Goal: Task Accomplishment & Management: Use online tool/utility

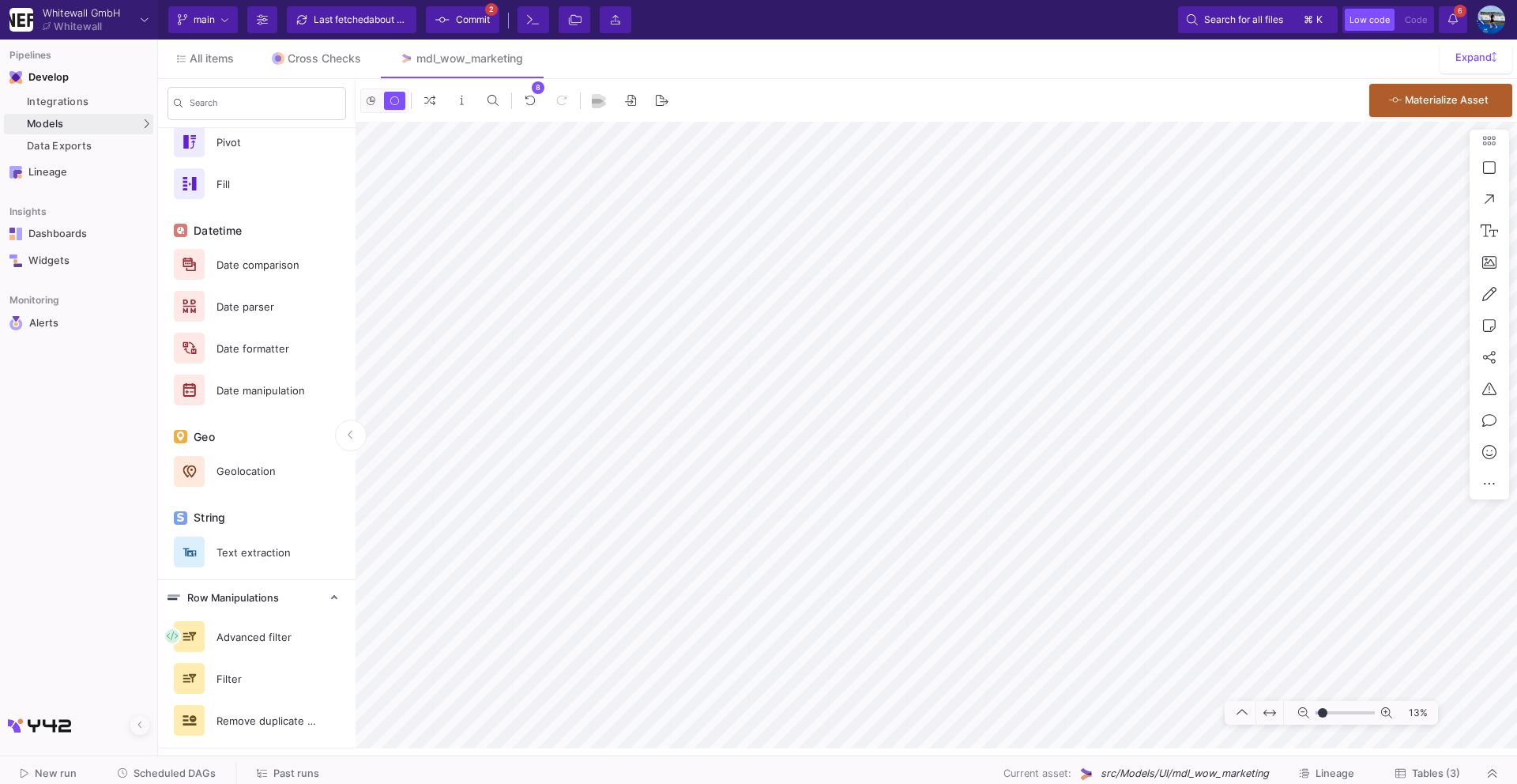
scroll to position [704, 0]
type input "-30"
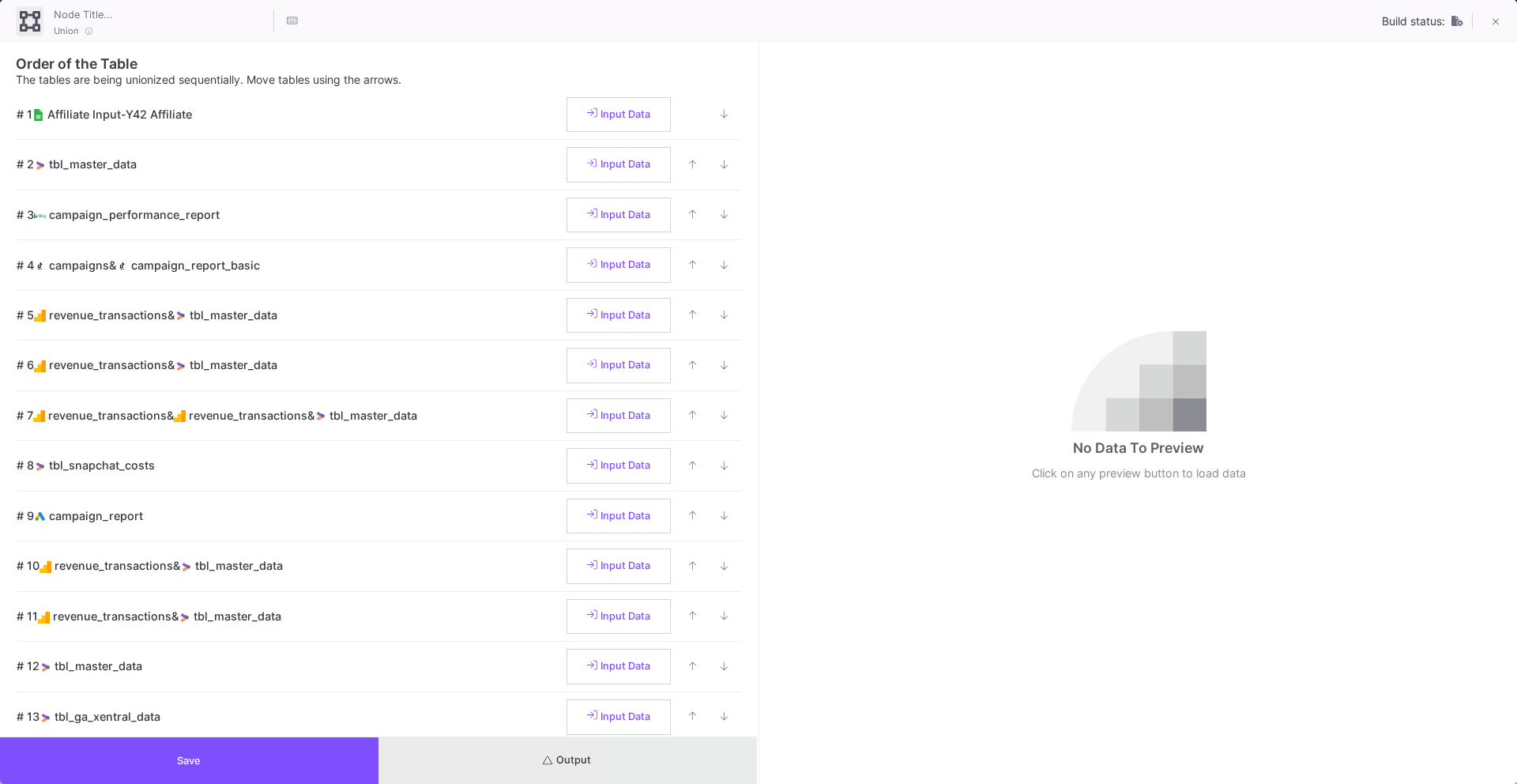
click at [476, 762] on button "Output" at bounding box center [568, 761] width 379 height 47
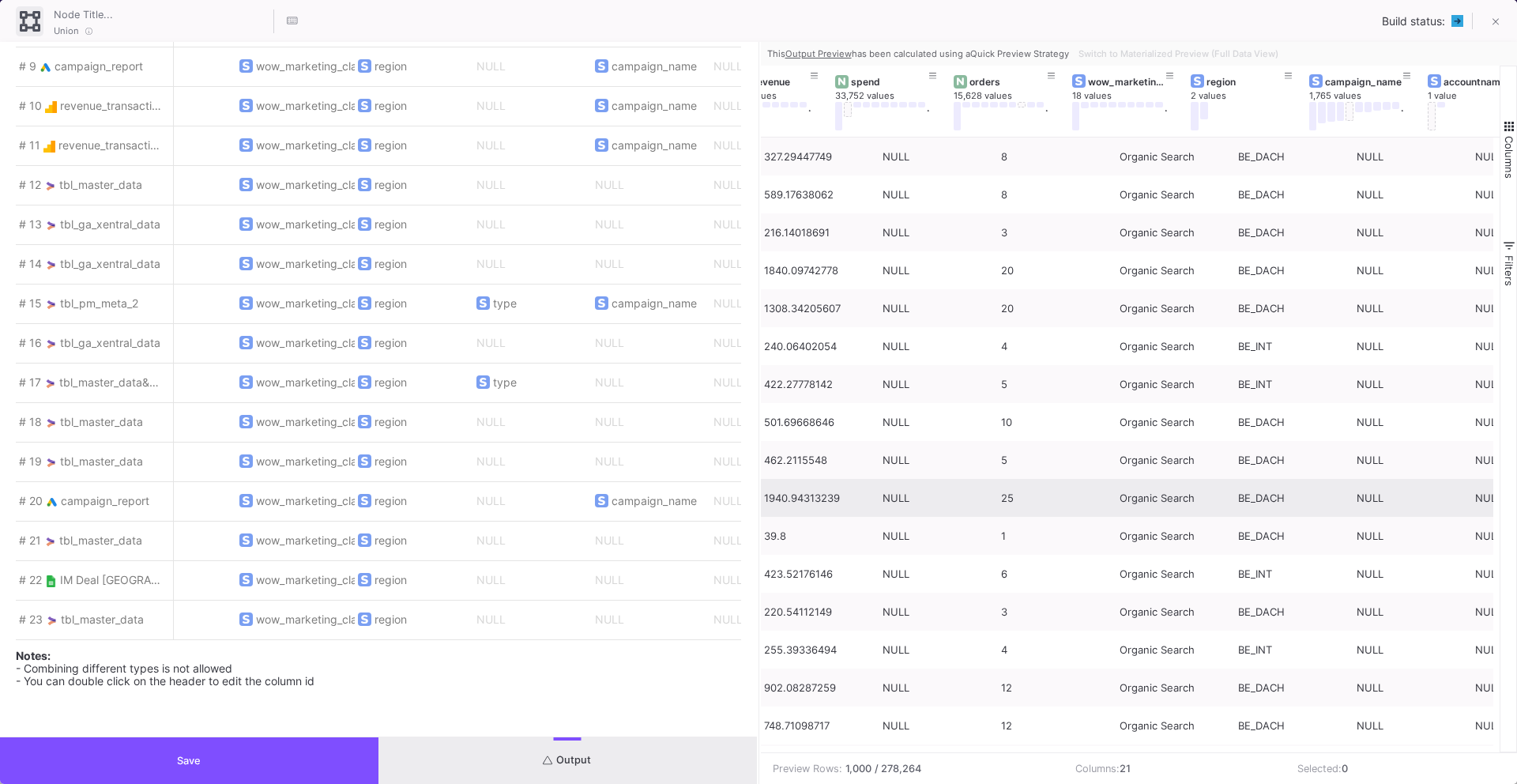
scroll to position [0, 0]
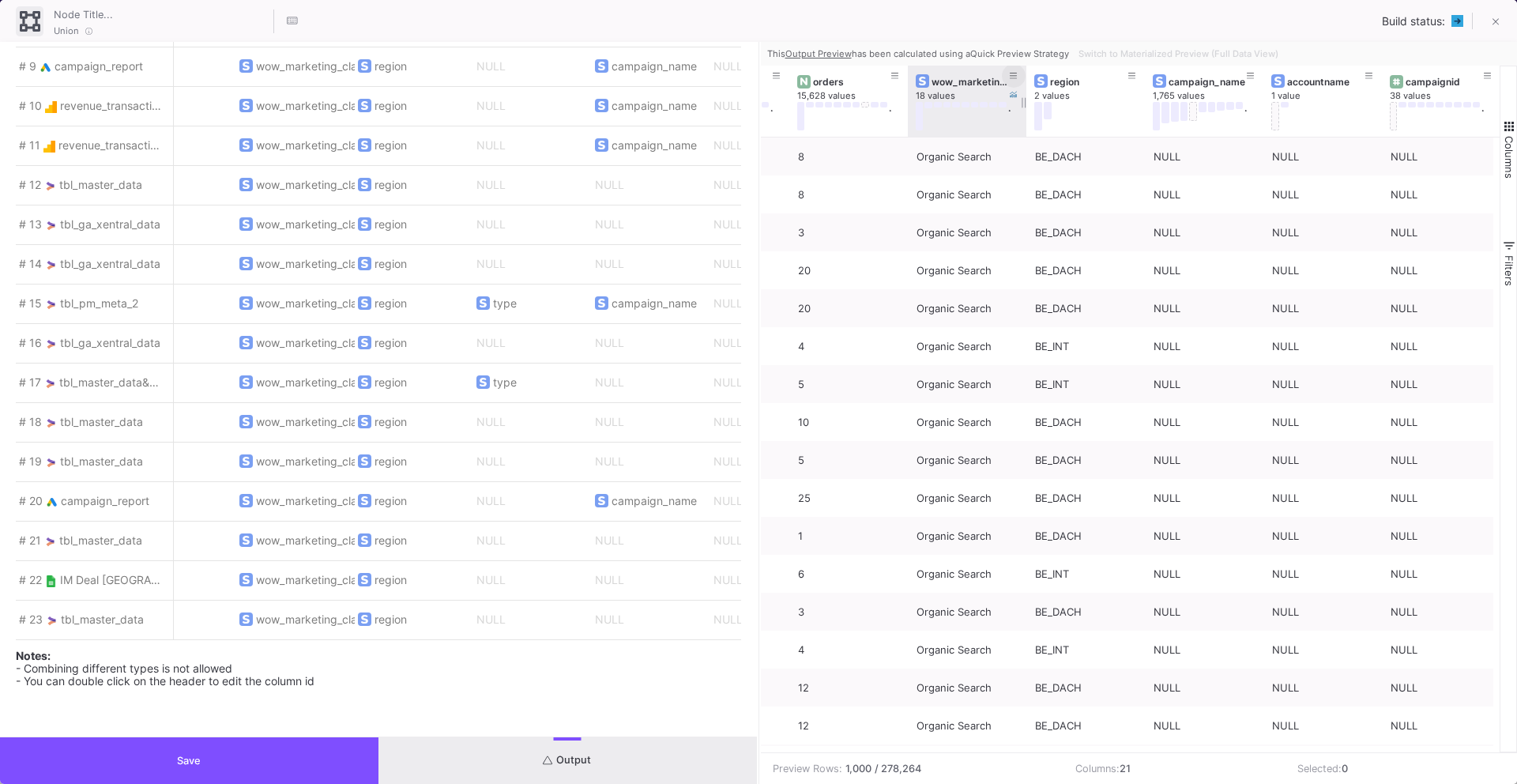
click at [1011, 74] on icon at bounding box center [1014, 76] width 8 height 9
click at [1019, 76] on span "filter" at bounding box center [1025, 83] width 14 height 14
click at [1123, 49] on span "Switch to Materialized Preview (Full Data View)" at bounding box center [1178, 54] width 200 height 11
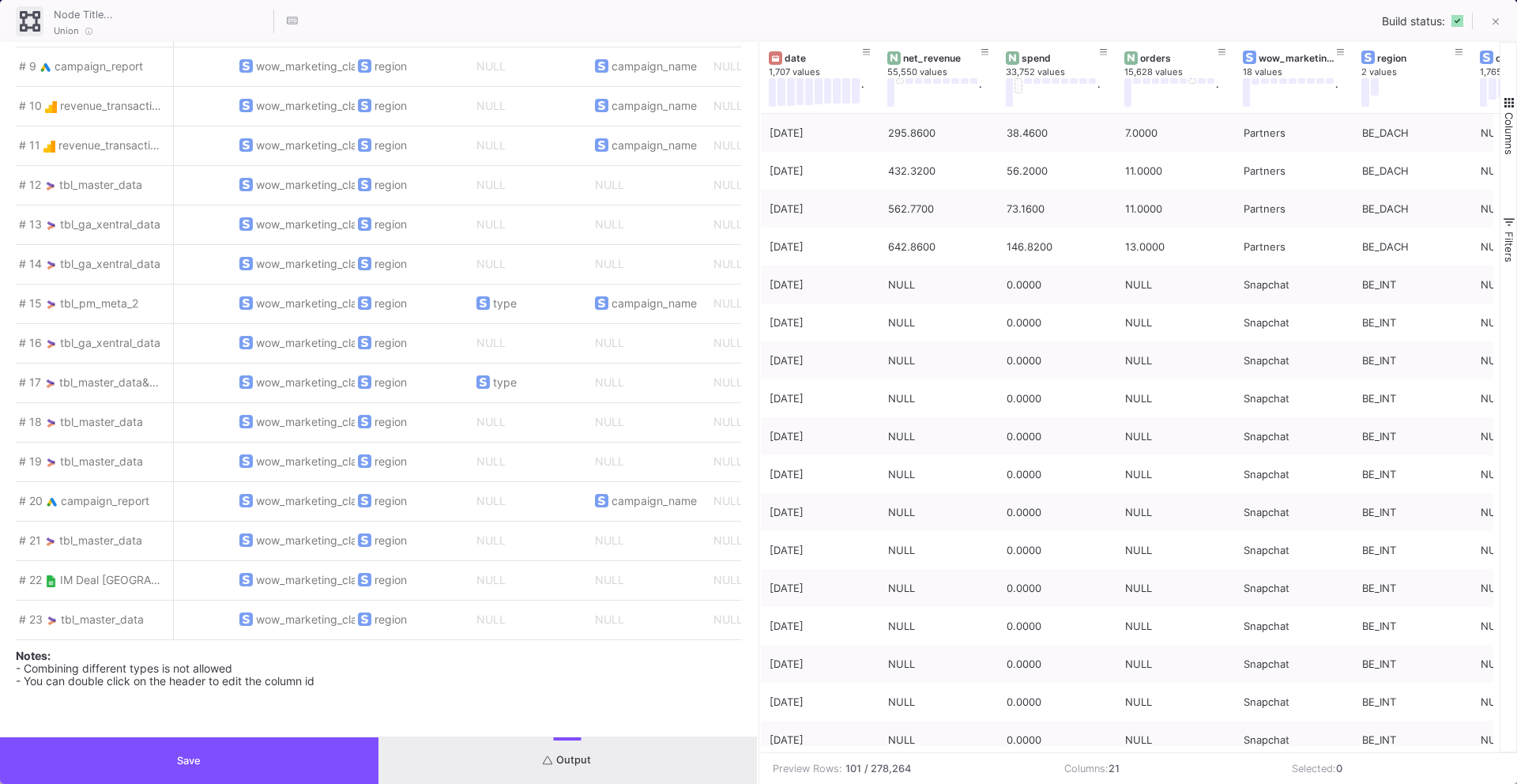
scroll to position [1, 0]
click at [1340, 53] on icon at bounding box center [1341, 52] width 8 height 9
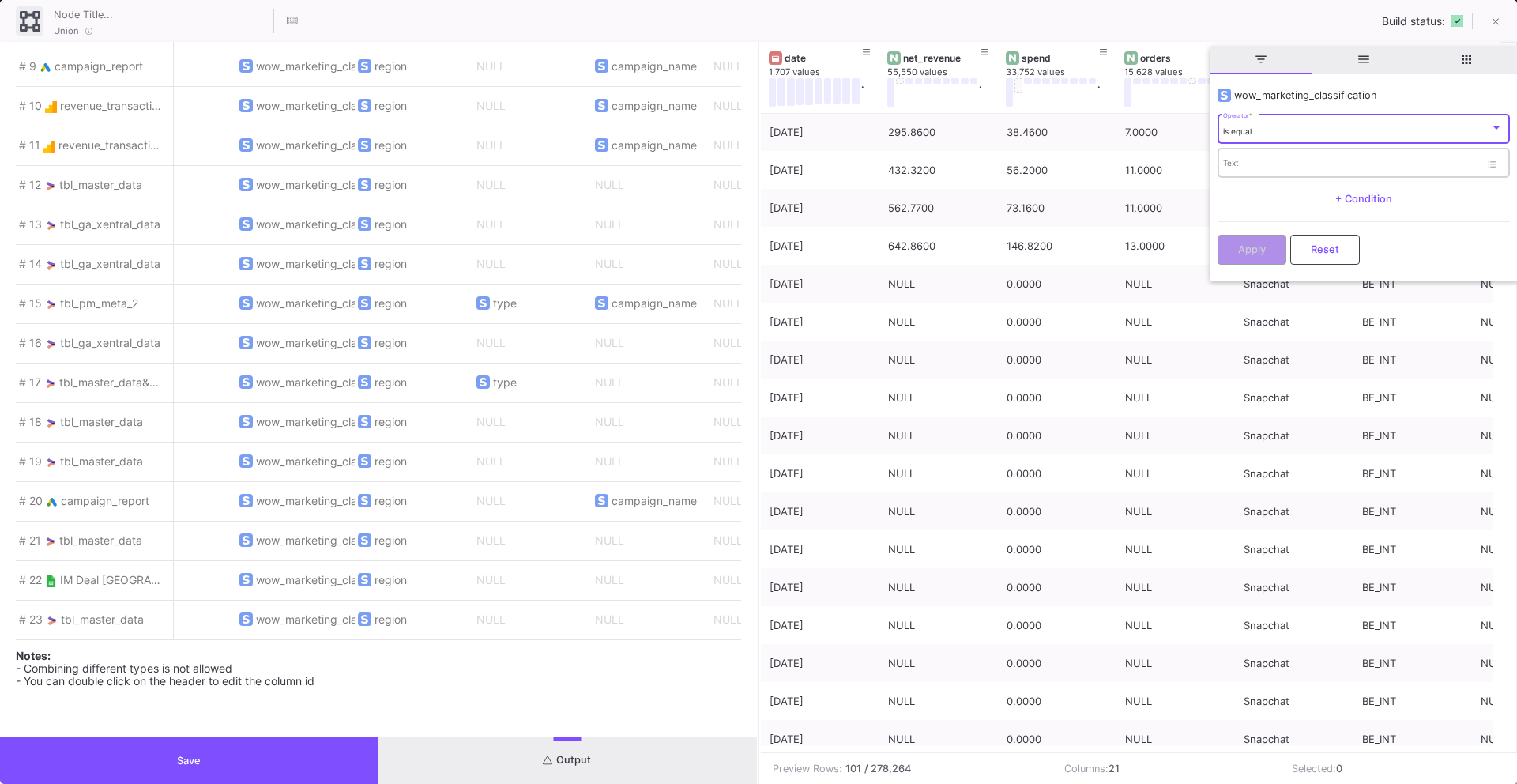
click at [1308, 159] on div "Text" at bounding box center [1352, 162] width 257 height 32
type input "Activations"
click at [1266, 238] on button "Apply" at bounding box center [1252, 247] width 69 height 30
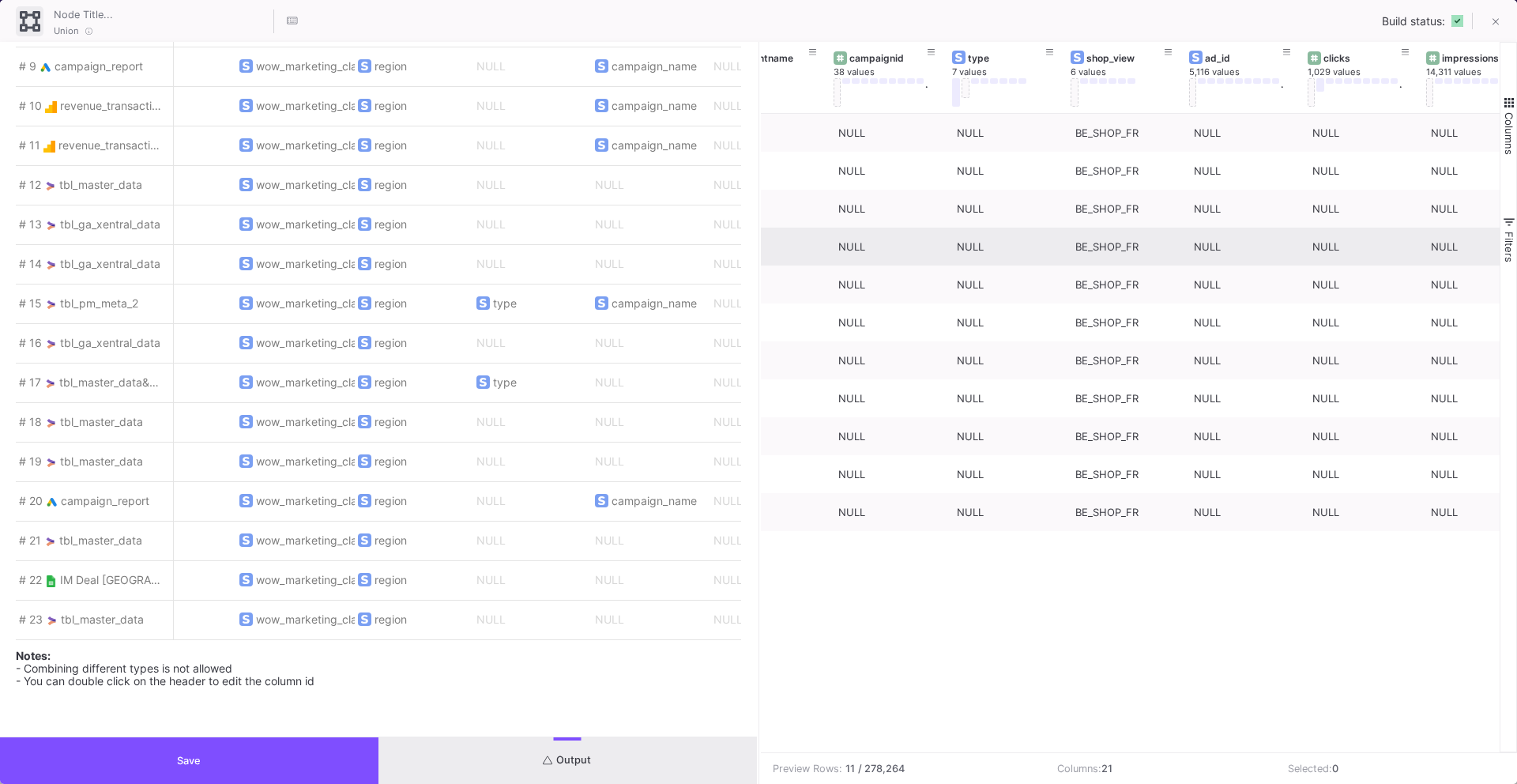
scroll to position [0, 884]
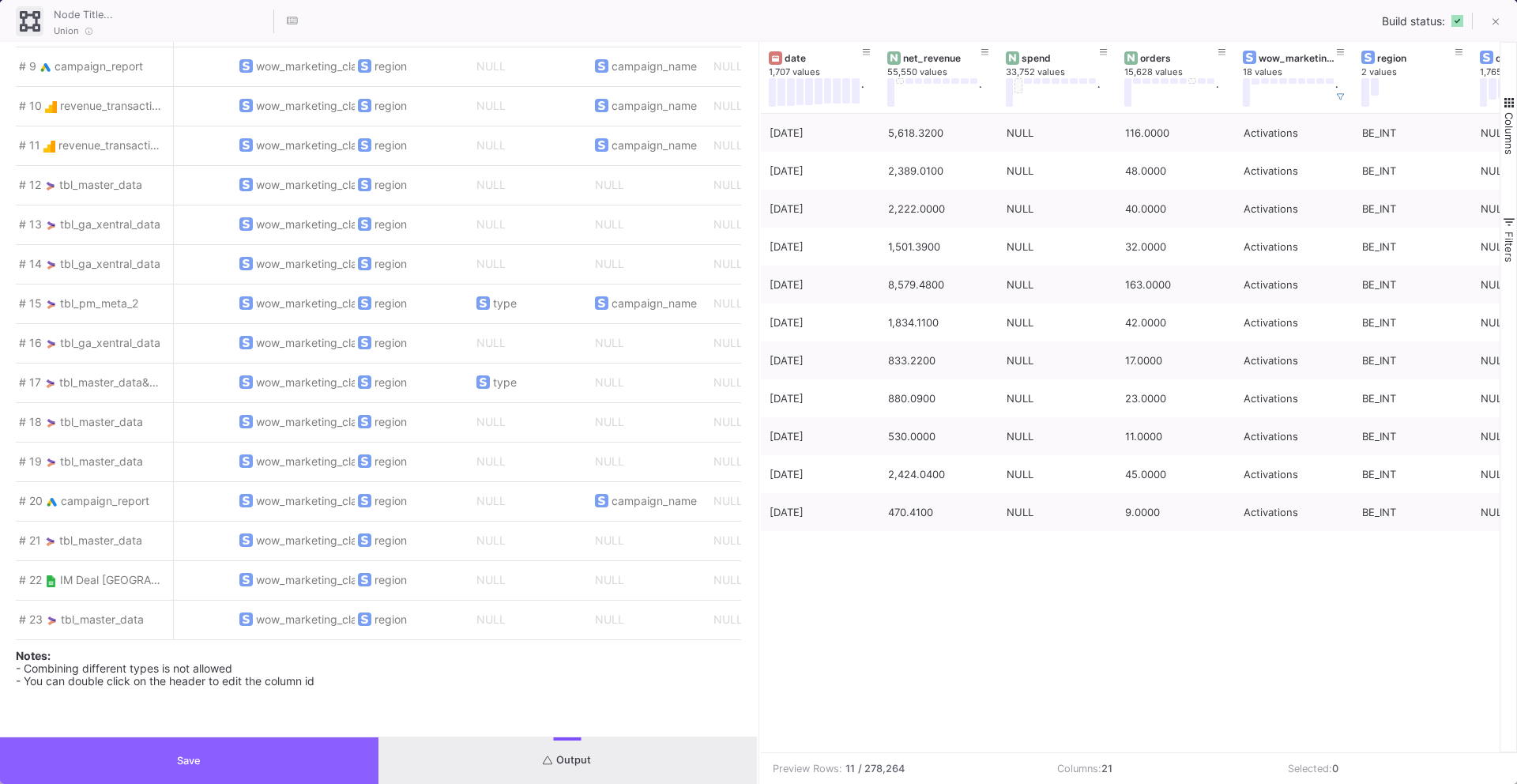
click at [201, 759] on button "Save" at bounding box center [189, 761] width 379 height 47
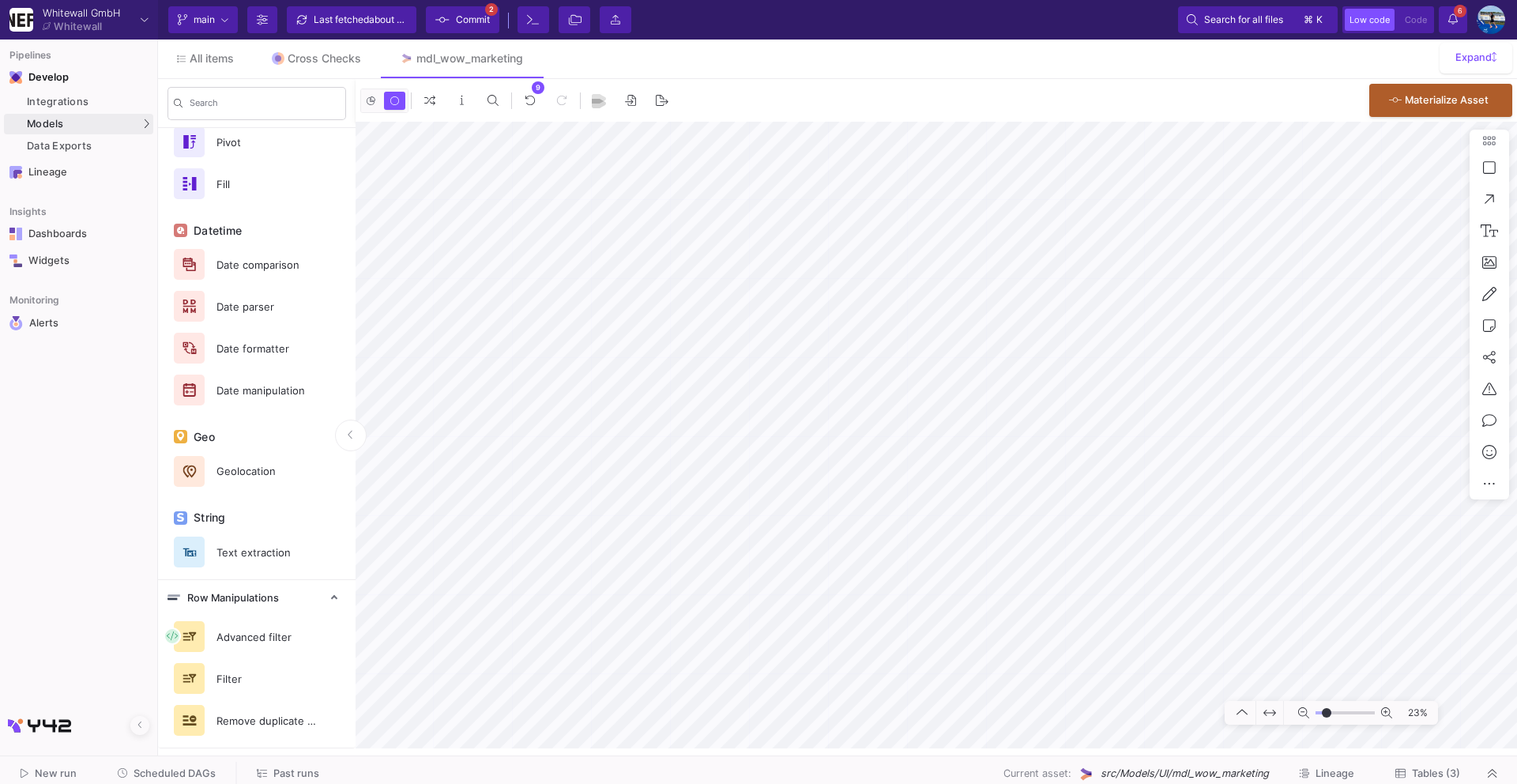
click at [377, 25] on span "about 3 hours ago" at bounding box center [409, 19] width 79 height 12
click at [456, 23] on span "Commit" at bounding box center [473, 20] width 34 height 24
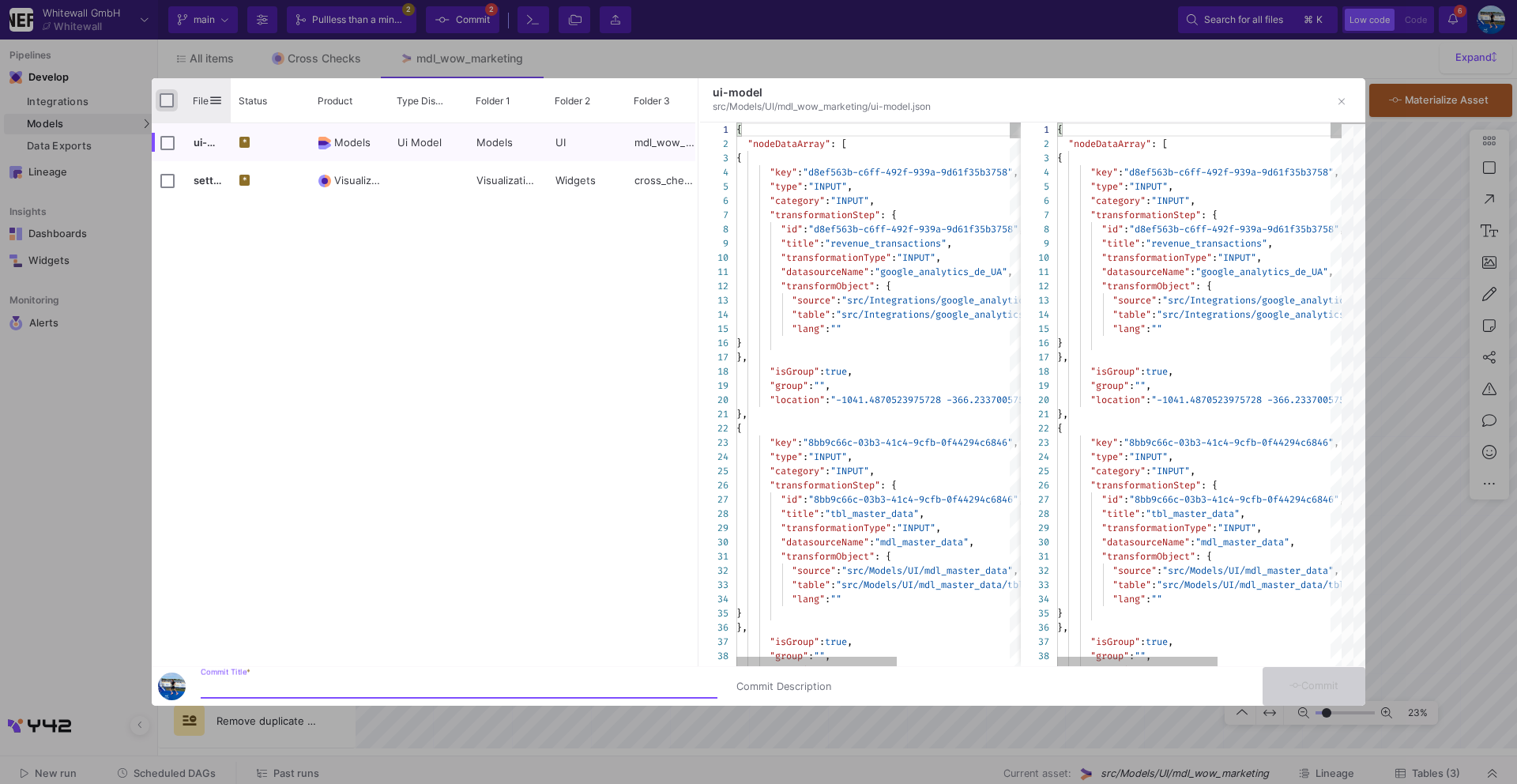
click at [167, 99] on input "Press Space to toggle all rows selection (unchecked)" at bounding box center [167, 100] width 14 height 14
checkbox input "true"
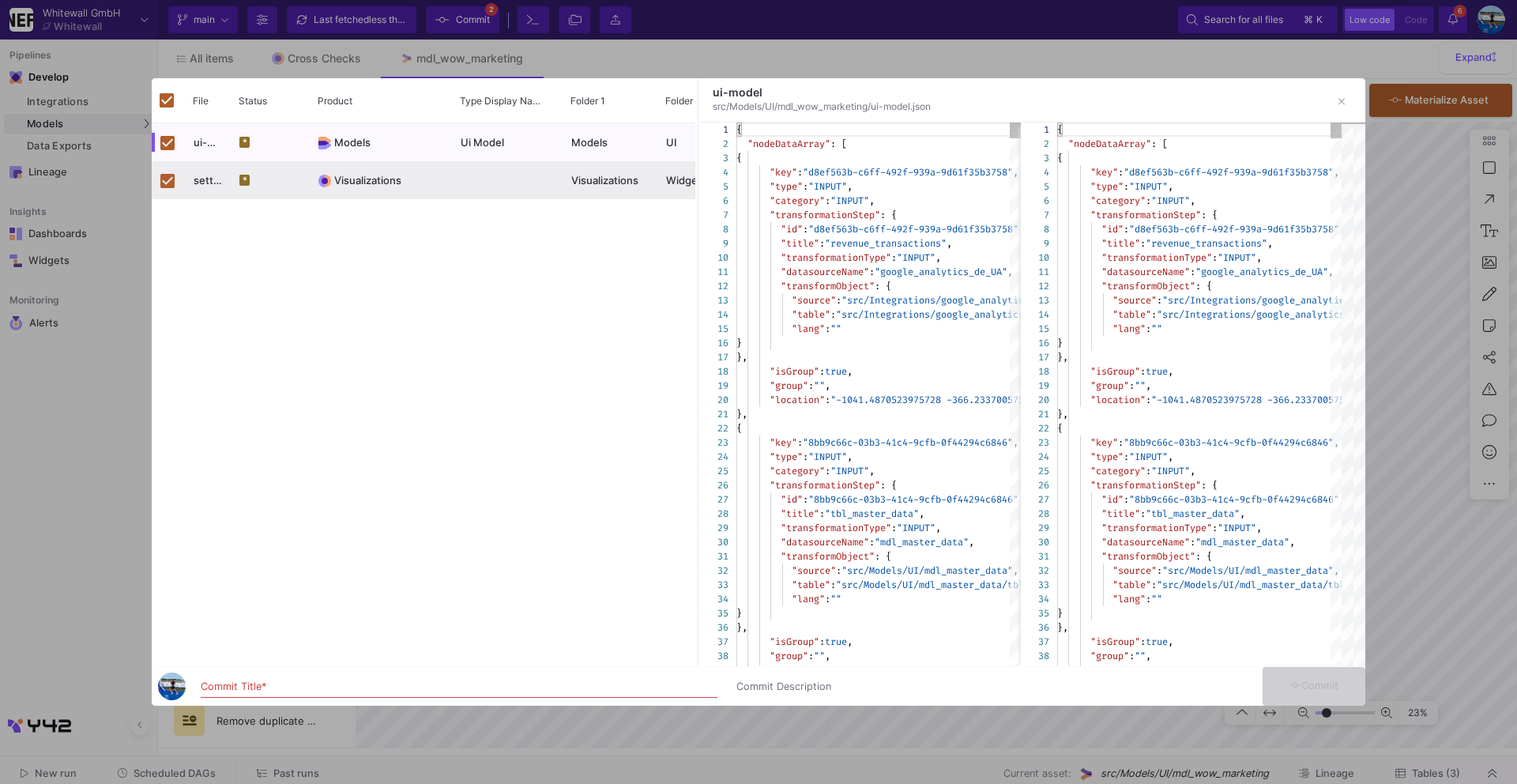
click at [237, 690] on input "Commit Title *" at bounding box center [459, 687] width 517 height 13
type input "commit"
click at [1324, 692] on button "Commit" at bounding box center [1314, 686] width 103 height 39
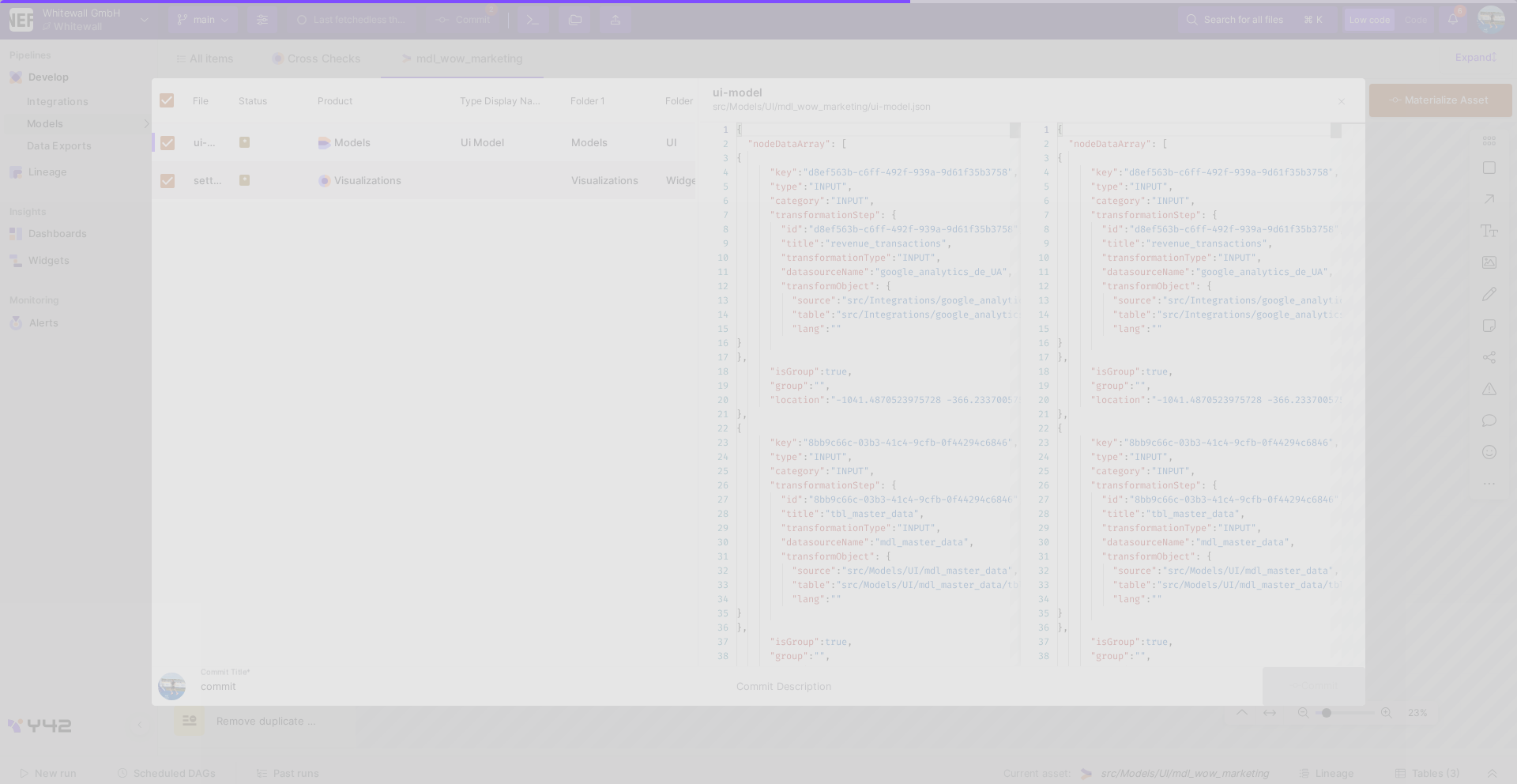
checkbox input "false"
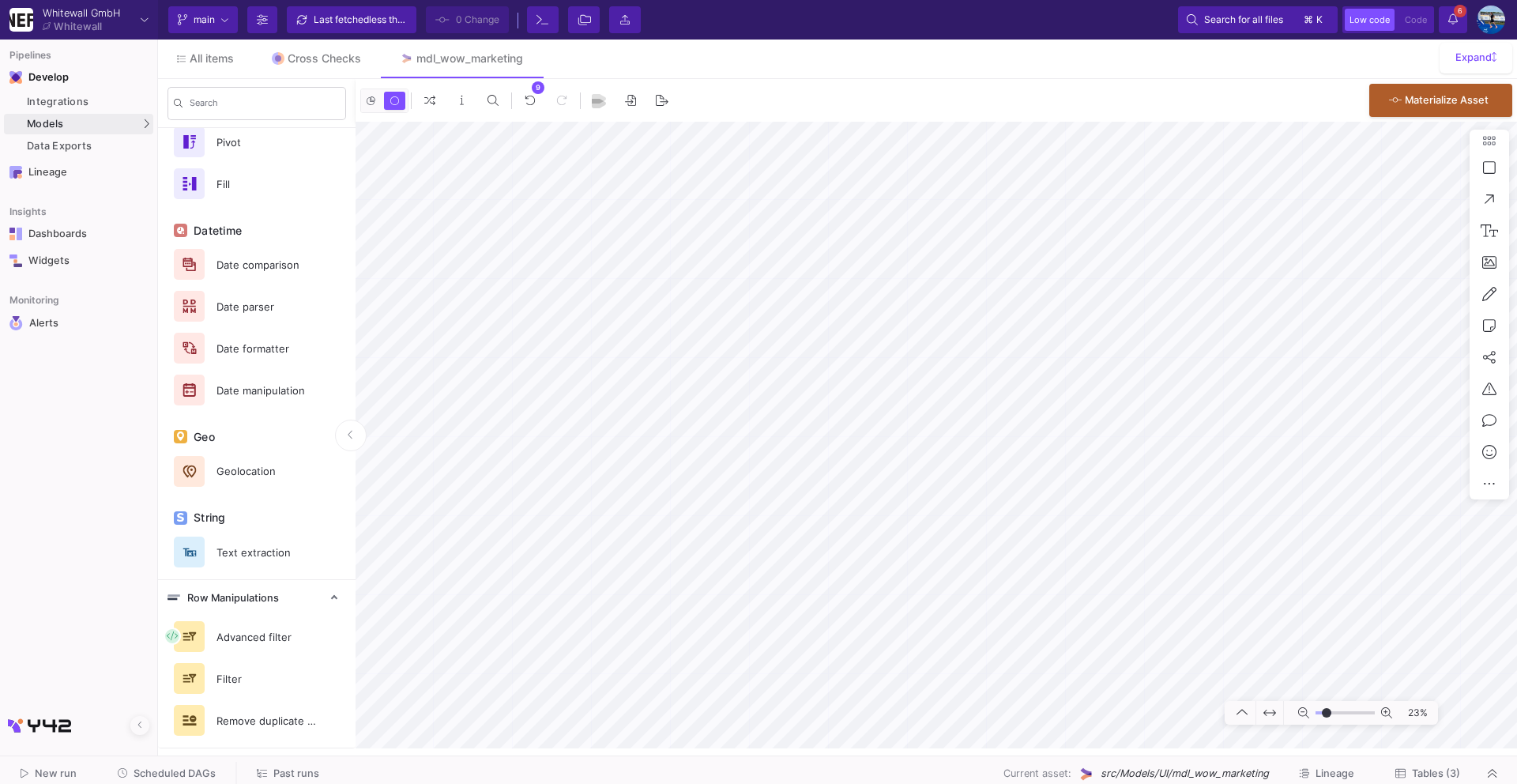
type input "-17"
click at [1425, 773] on span "Tables (3)" at bounding box center [1436, 773] width 48 height 12
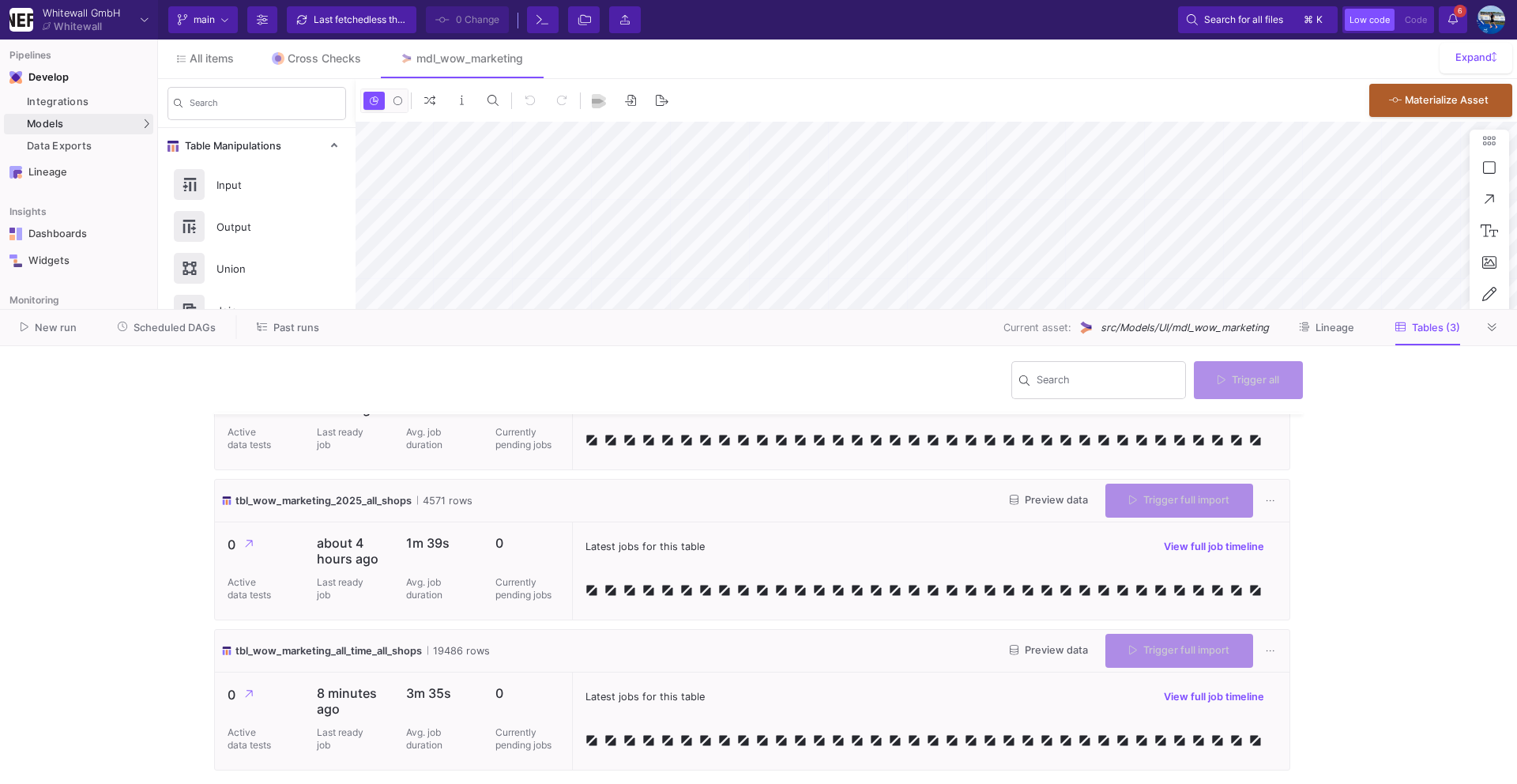
type input "-42"
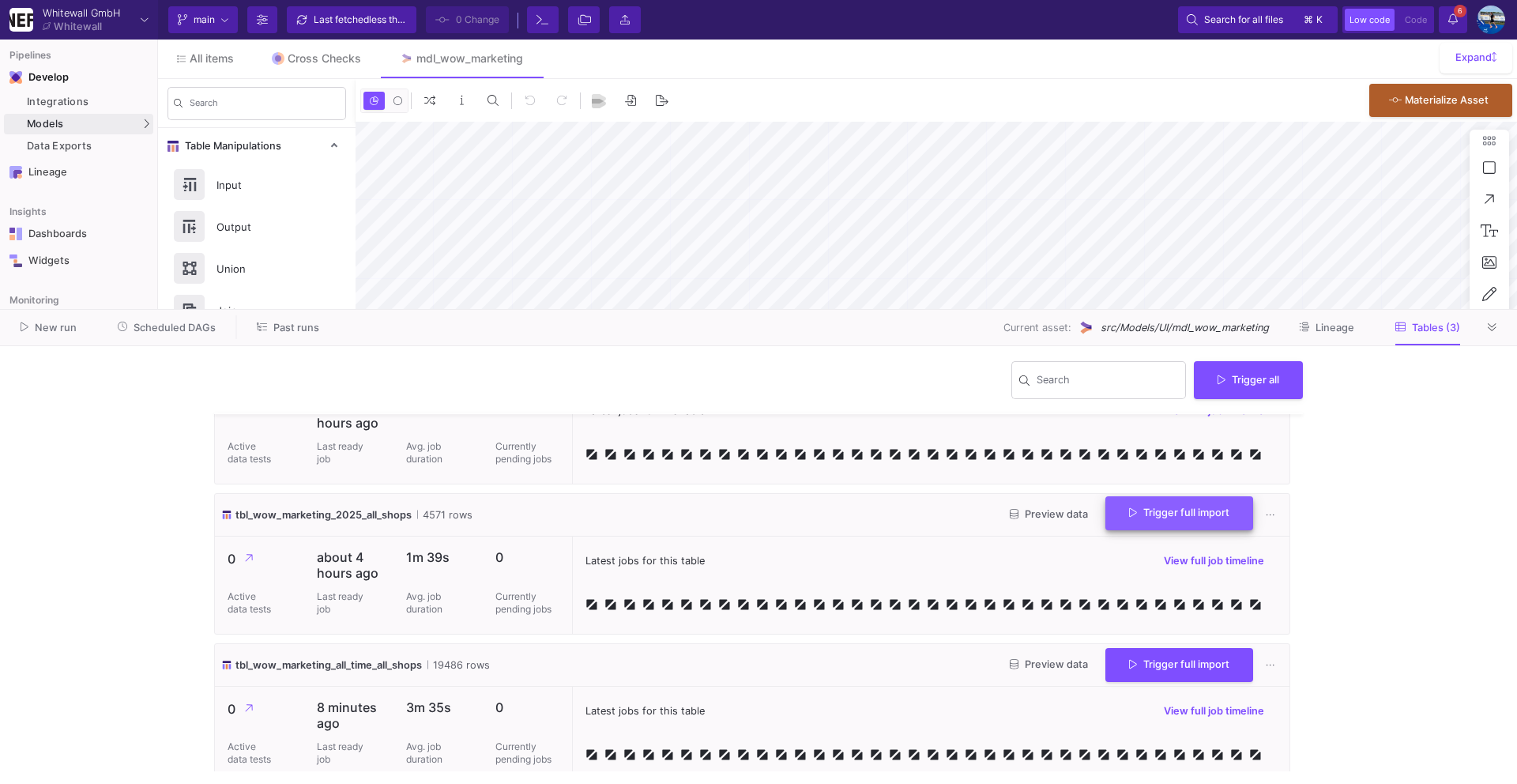
click at [1121, 520] on button "Trigger full import" at bounding box center [1179, 513] width 148 height 34
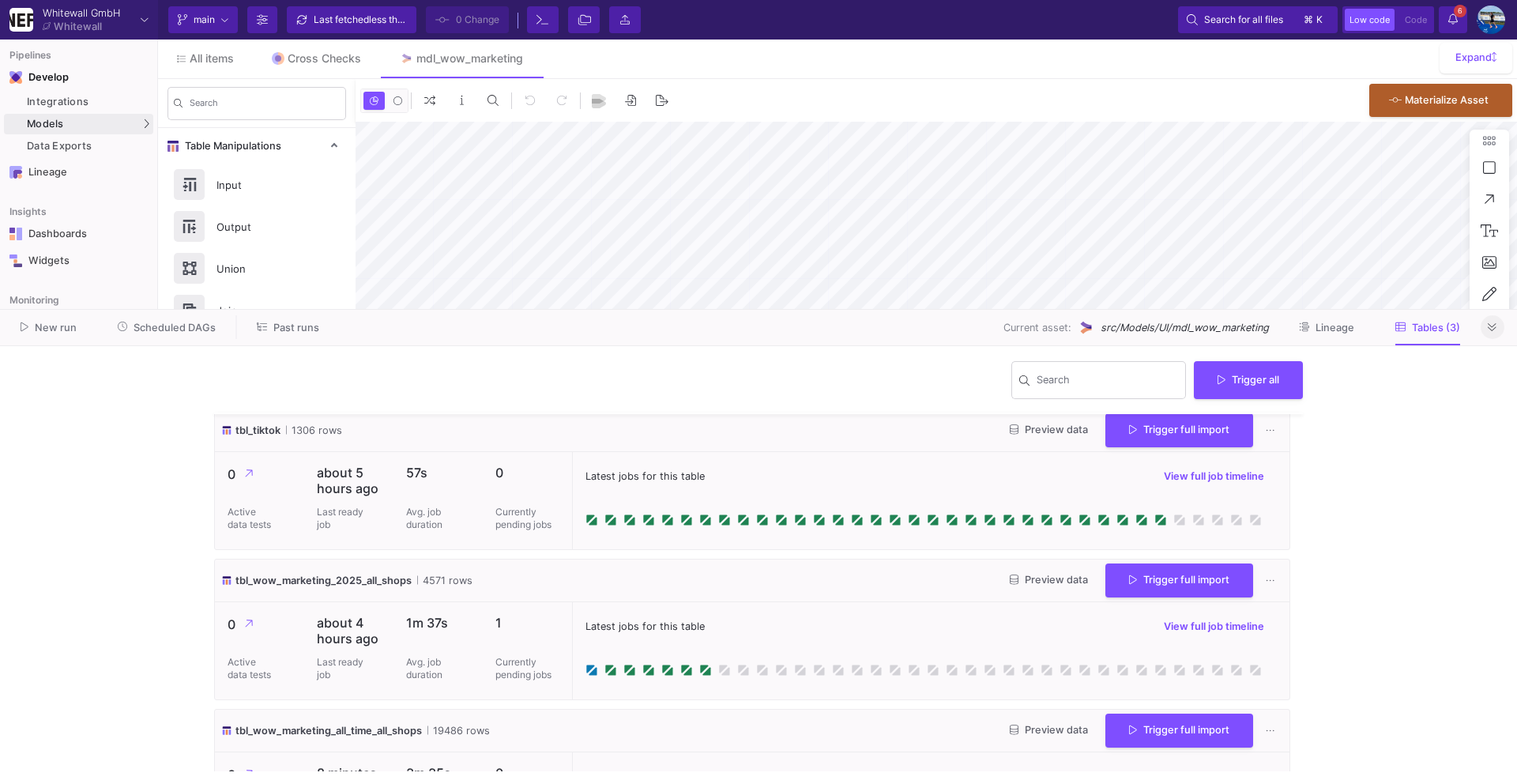
click at [1491, 334] on button at bounding box center [1493, 327] width 24 height 24
